Goal: Task Accomplishment & Management: Manage account settings

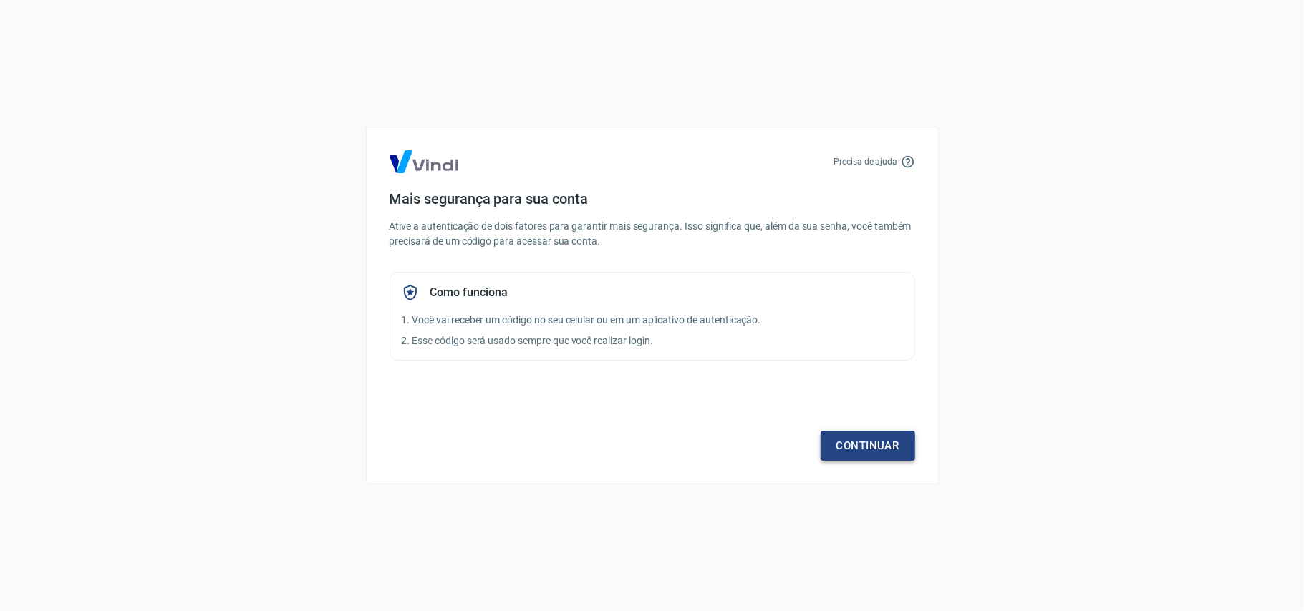
click at [871, 441] on link "Continuar" at bounding box center [867, 446] width 94 height 30
